Goal: Information Seeking & Learning: Learn about a topic

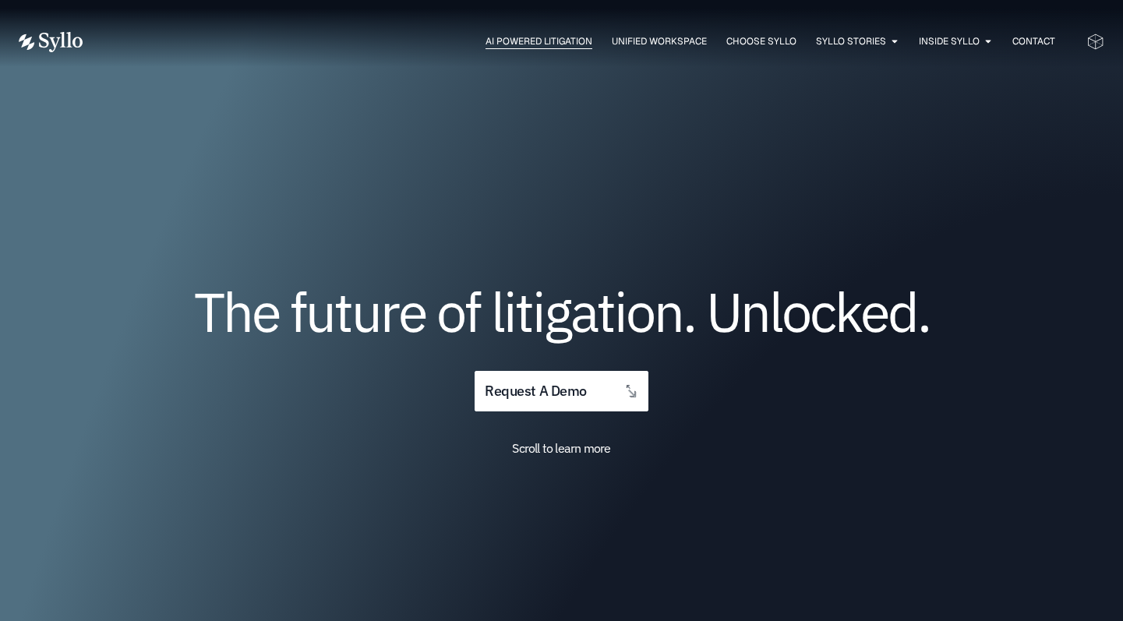
click at [522, 44] on span "AI Powered Litigation" at bounding box center [538, 41] width 107 height 14
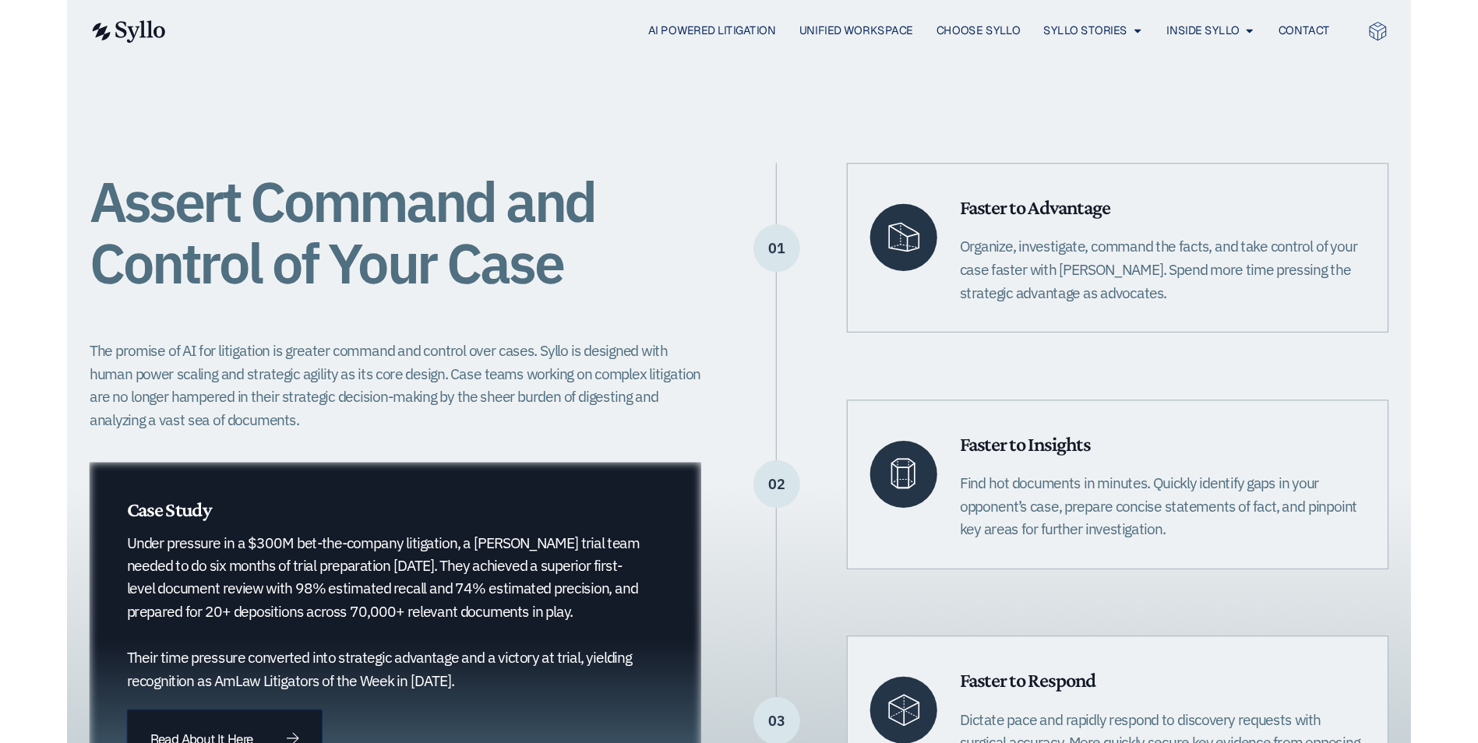
scroll to position [312, 0]
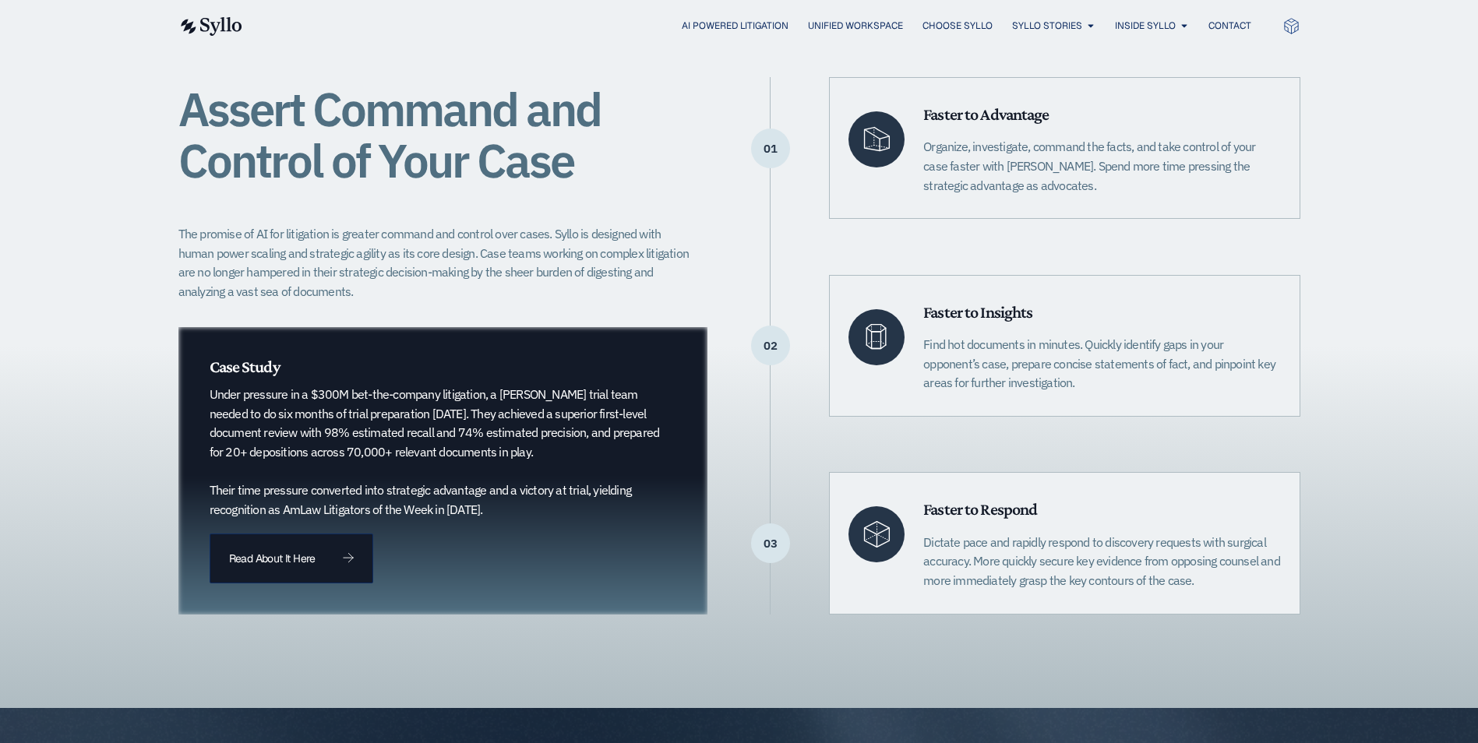
drag, startPoint x: 301, startPoint y: 411, endPoint x: 538, endPoint y: 500, distance: 254.0
click at [538, 500] on p "Under pressure in a $300M bet-the-company litigation, a [PERSON_NAME] trial tea…" at bounding box center [435, 452] width 451 height 134
drag, startPoint x: 538, startPoint y: 500, endPoint x: 480, endPoint y: 518, distance: 61.1
click at [480, 518] on p "Under pressure in a $300M bet-the-company litigation, a [PERSON_NAME] trial tea…" at bounding box center [435, 452] width 451 height 134
drag, startPoint x: 230, startPoint y: 401, endPoint x: 605, endPoint y: 521, distance: 393.8
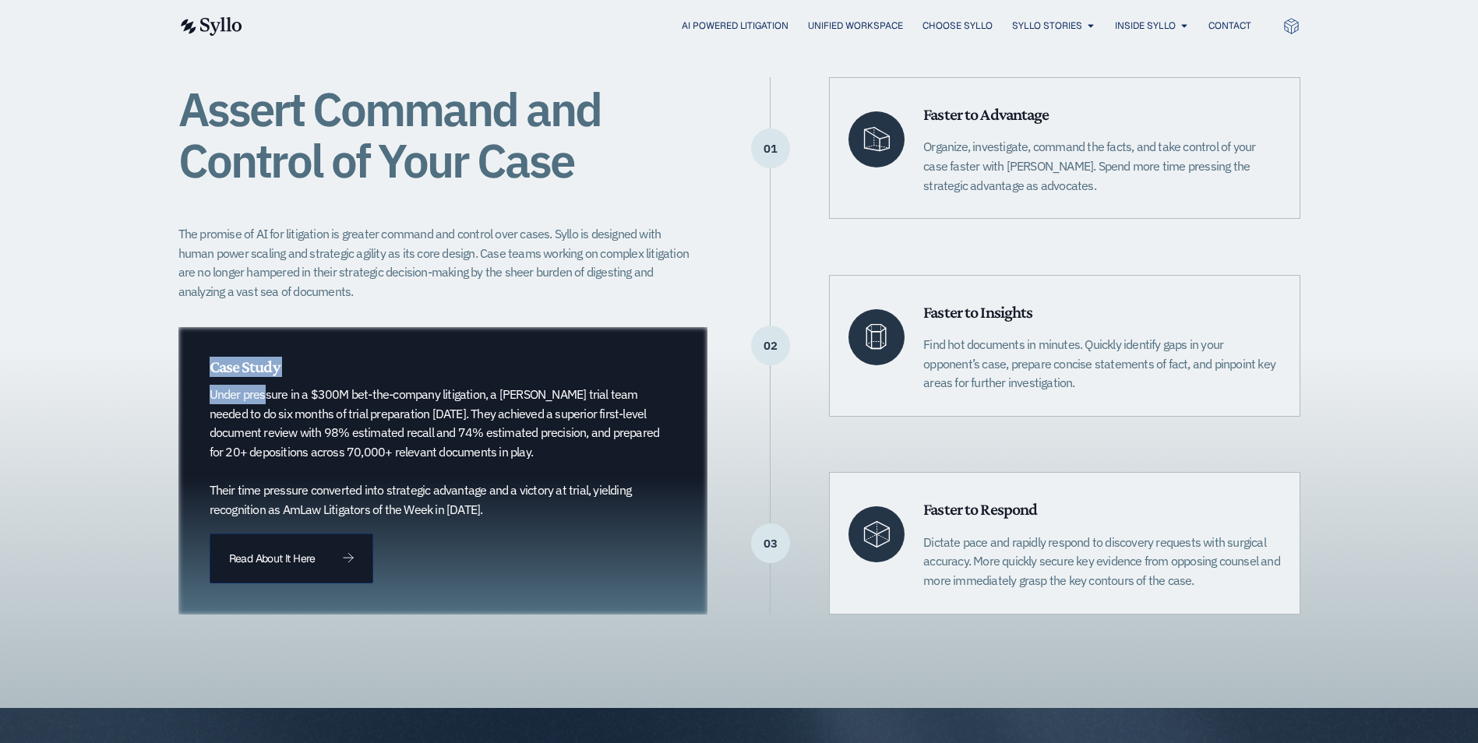
click at [605, 521] on div "Case Study Under pressure in a $300M bet-the-company litigation, a [PERSON_NAME…" at bounding box center [443, 471] width 530 height 288
click at [389, 412] on p "Under pressure in a $300M bet-the-company litigation, a [PERSON_NAME] trial tea…" at bounding box center [435, 452] width 451 height 134
drag, startPoint x: 381, startPoint y: 394, endPoint x: 546, endPoint y: 514, distance: 204.2
click at [546, 514] on p "Under pressure in a $300M bet-the-company litigation, a [PERSON_NAME] trial tea…" at bounding box center [435, 452] width 451 height 134
drag, startPoint x: 546, startPoint y: 514, endPoint x: 459, endPoint y: 477, distance: 94.7
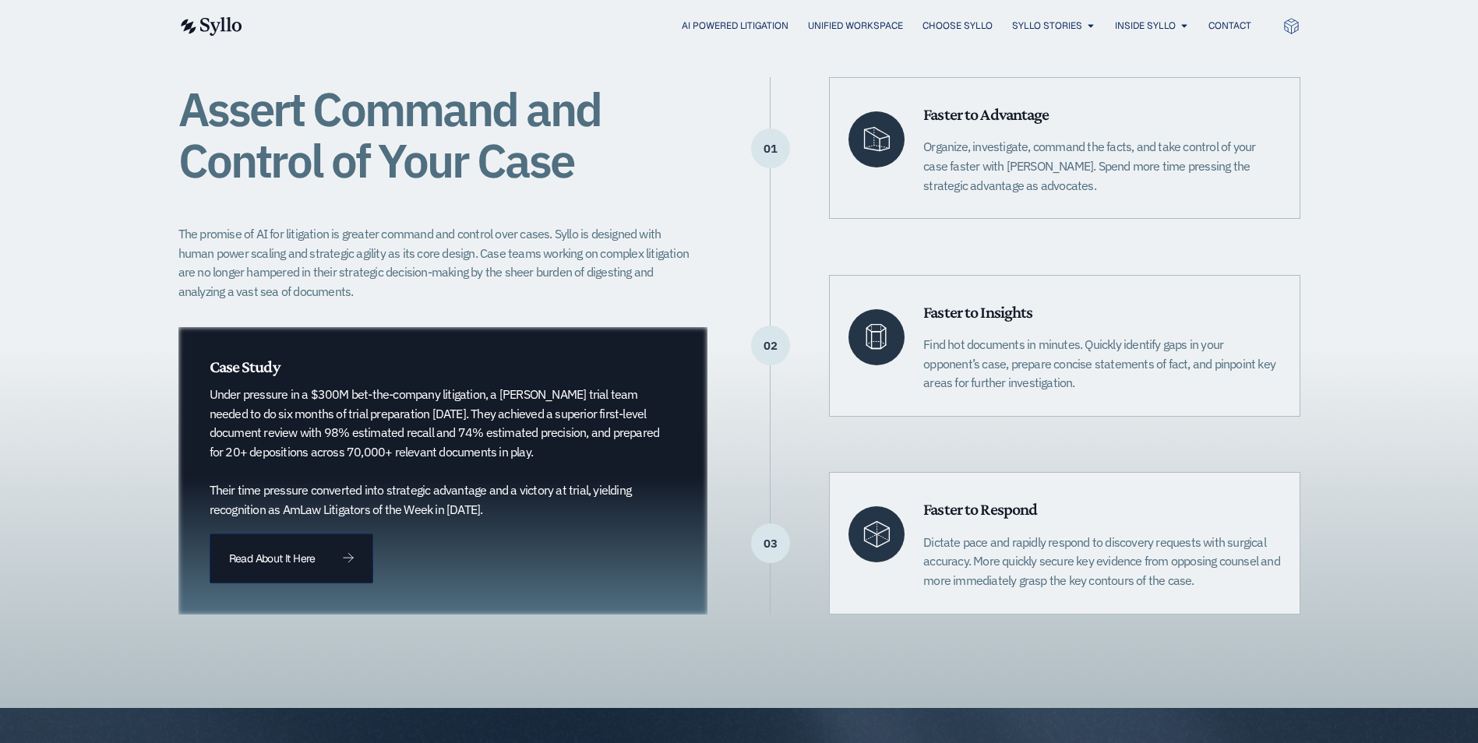
click at [459, 477] on p "Under pressure in a $300M bet-the-company litigation, a [PERSON_NAME] trial tea…" at bounding box center [435, 452] width 451 height 134
click at [264, 570] on link "Read About It Here" at bounding box center [292, 559] width 164 height 50
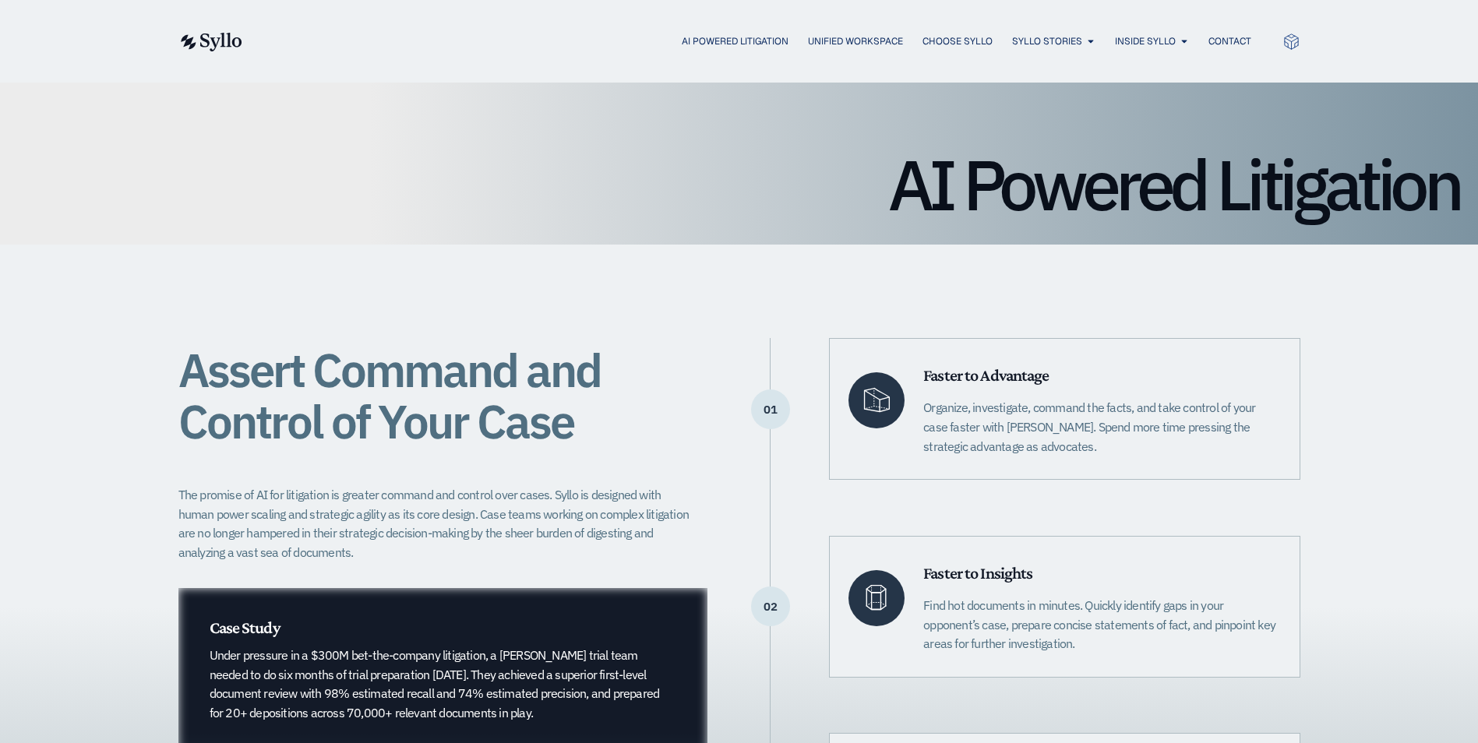
scroll to position [78, 0]
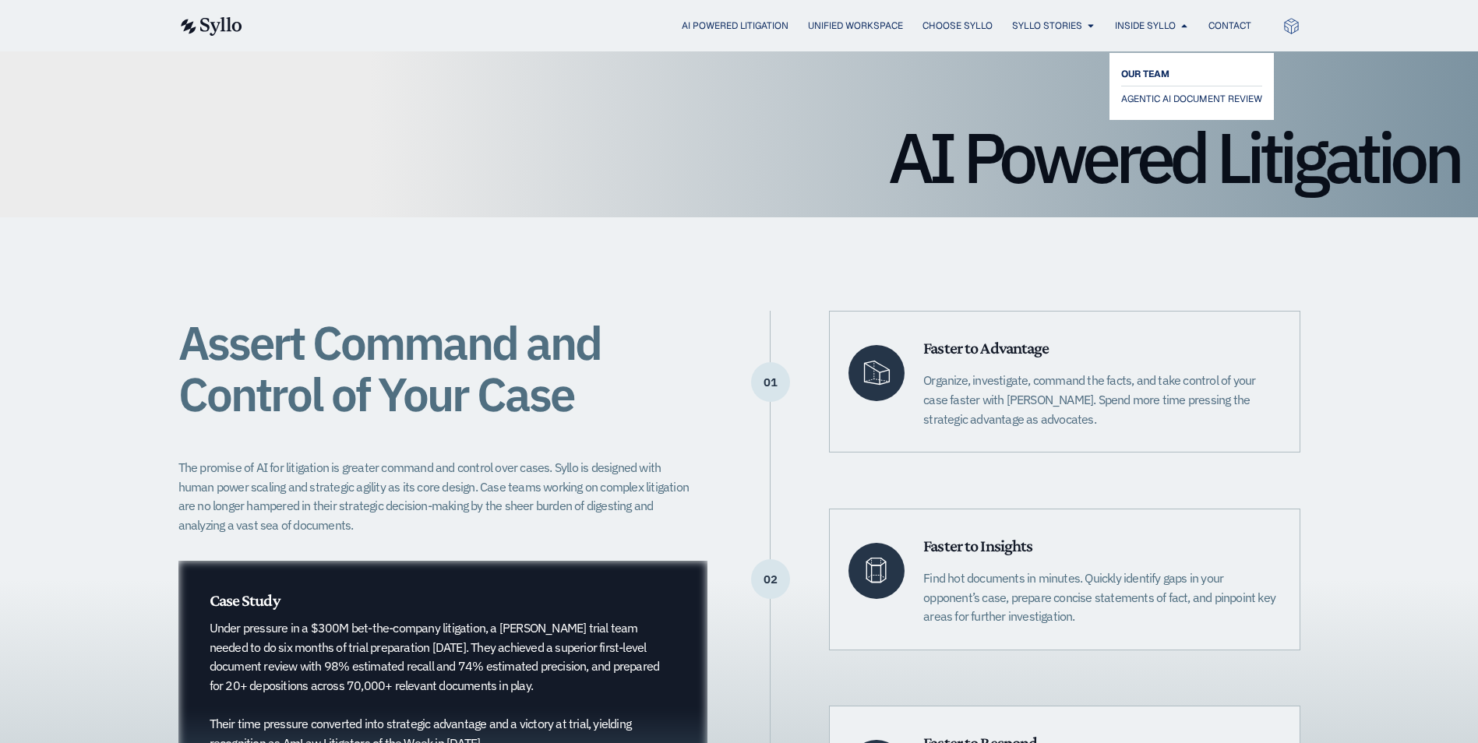
click at [1122, 76] on span "OUR TEAM" at bounding box center [1145, 74] width 48 height 19
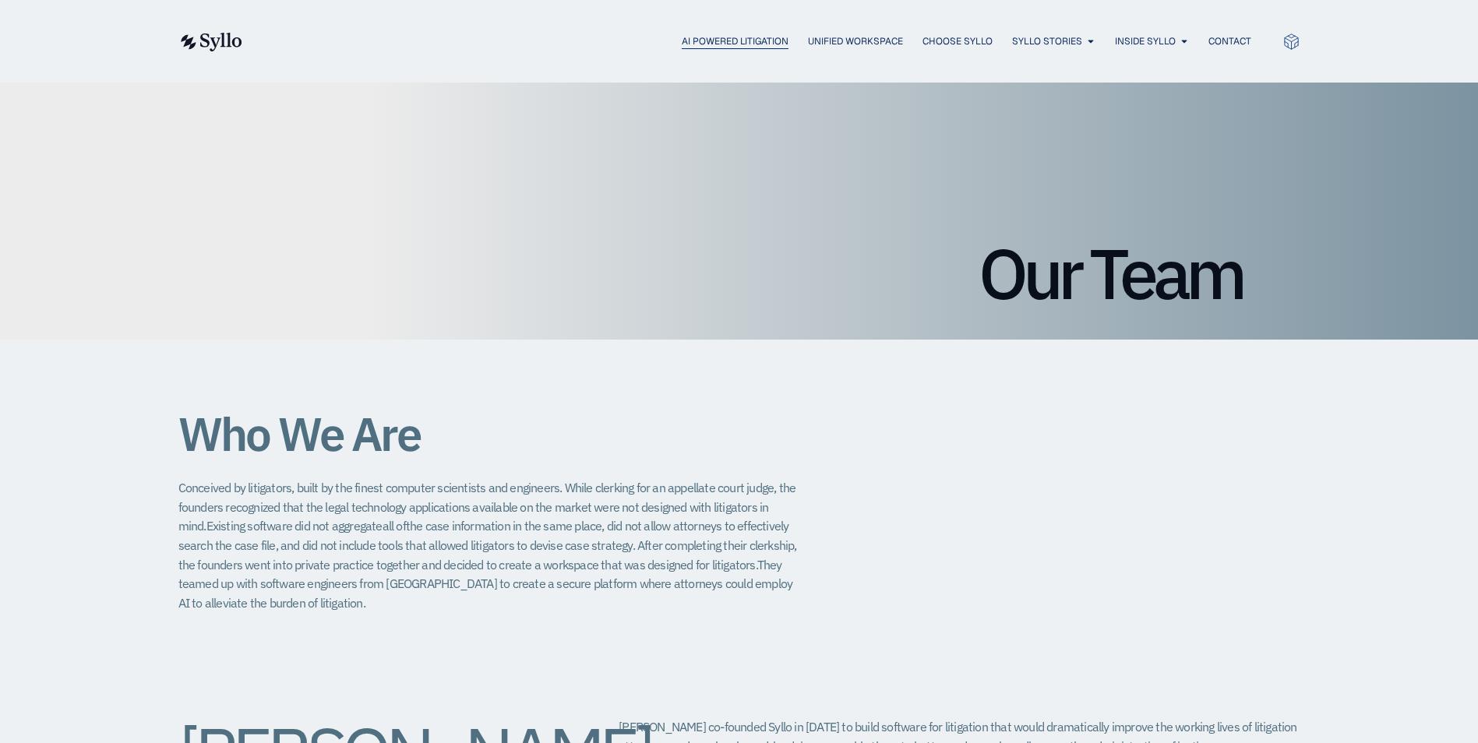
click at [733, 39] on span "AI Powered Litigation" at bounding box center [735, 41] width 107 height 14
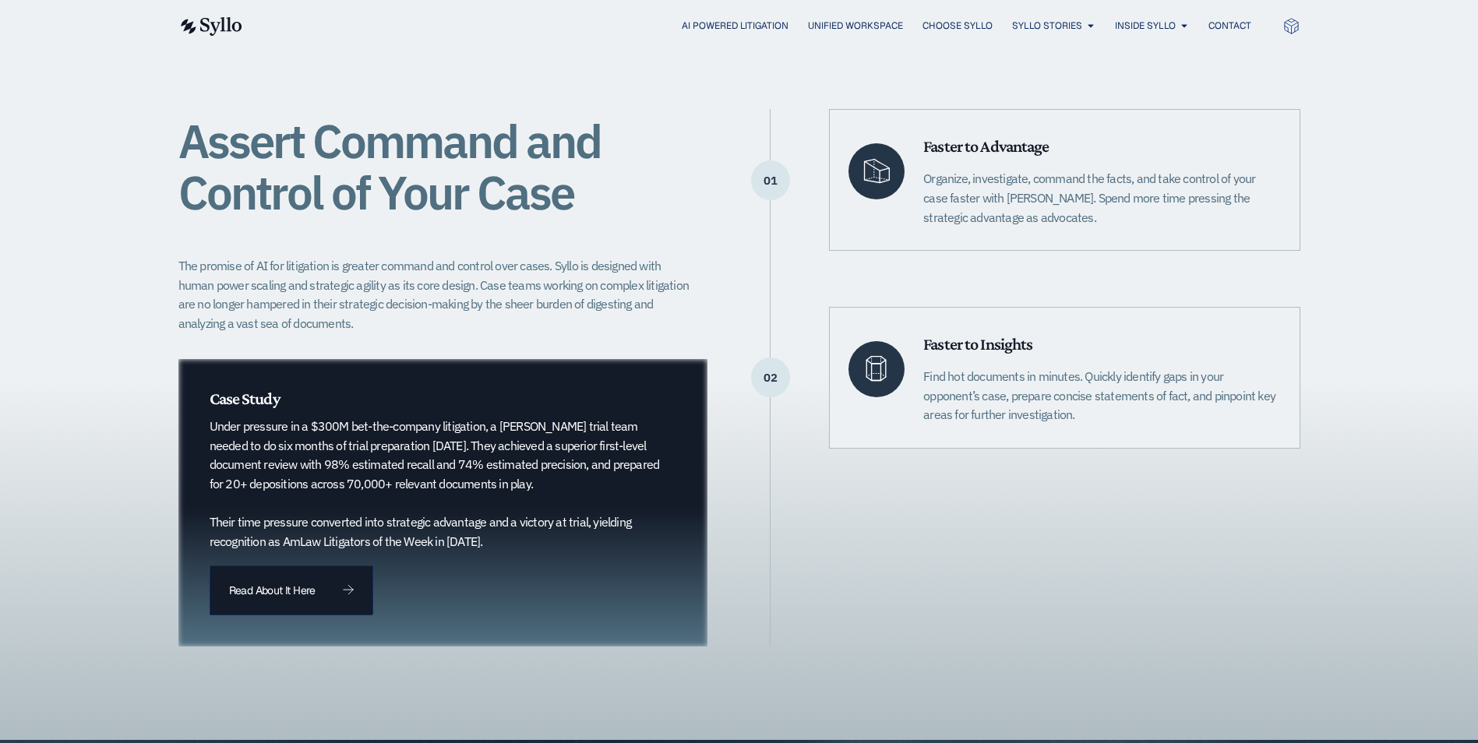
scroll to position [312, 0]
